Goal: Task Accomplishment & Management: Manage account settings

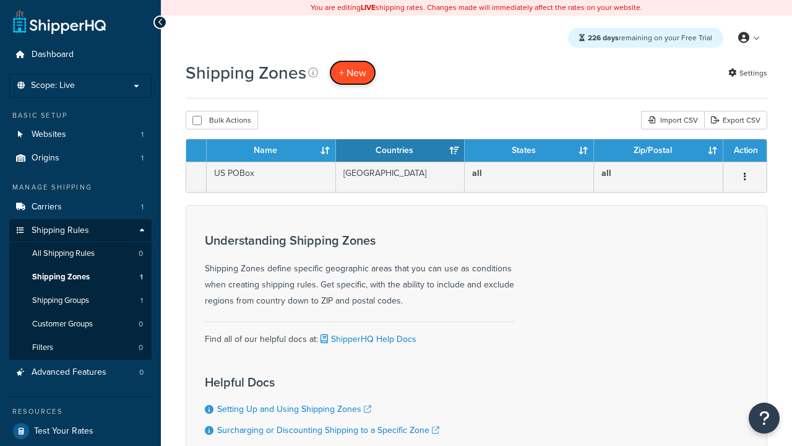
click at [353, 72] on span "+ New" at bounding box center [352, 73] width 27 height 14
click at [271, 151] on th "Name" at bounding box center [271, 150] width 129 height 22
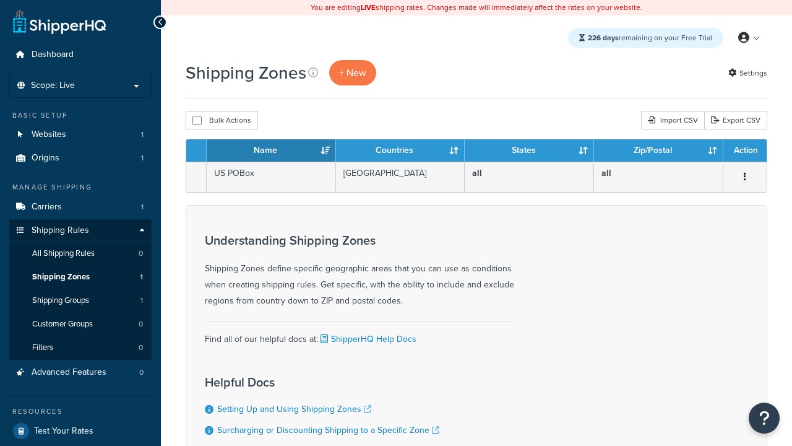
click at [271, 151] on th "Name" at bounding box center [271, 150] width 129 height 22
click at [401, 151] on th "Countries" at bounding box center [400, 150] width 129 height 22
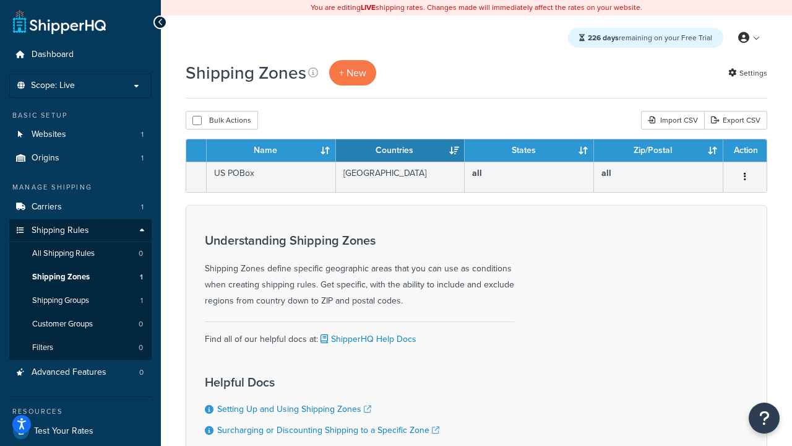
click at [401, 151] on th "Countries" at bounding box center [400, 150] width 129 height 22
click at [529, 151] on th "States" at bounding box center [529, 150] width 129 height 22
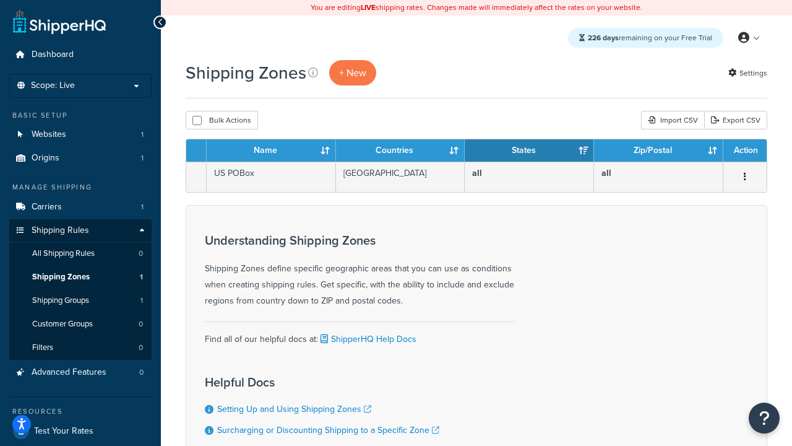
click at [659, 151] on th "Zip/Postal" at bounding box center [658, 150] width 129 height 22
click at [745, 151] on th "Action" at bounding box center [745, 150] width 43 height 22
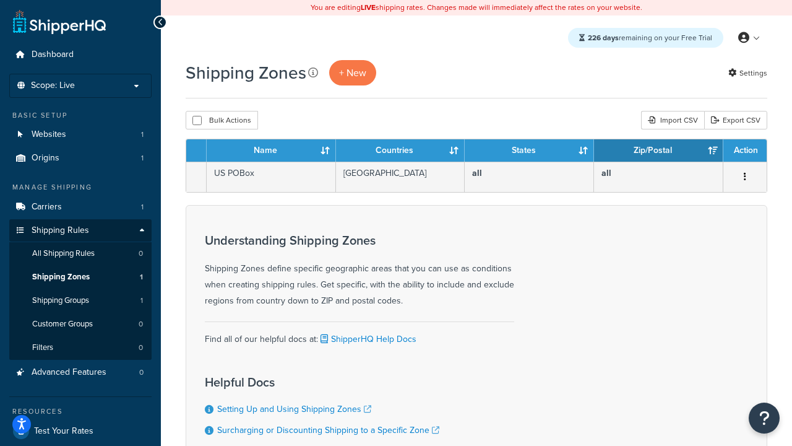
click at [745, 151] on th "Action" at bounding box center [745, 150] width 43 height 22
click at [313, 72] on icon at bounding box center [313, 72] width 10 height 10
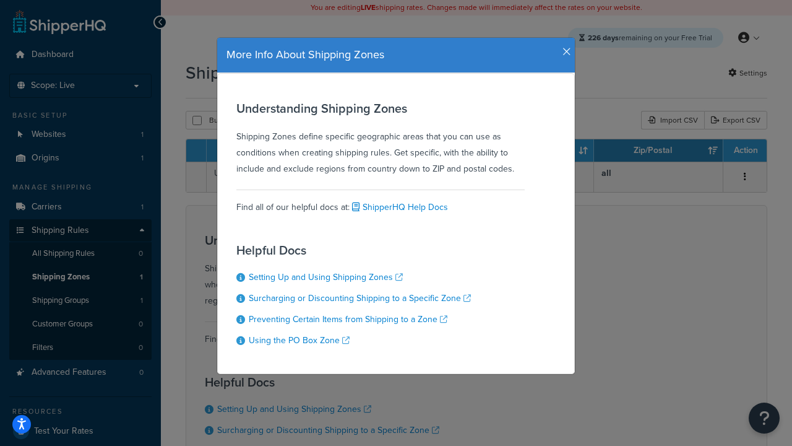
click at [564, 47] on icon "button" at bounding box center [567, 51] width 9 height 11
